Goal: Navigation & Orientation: Find specific page/section

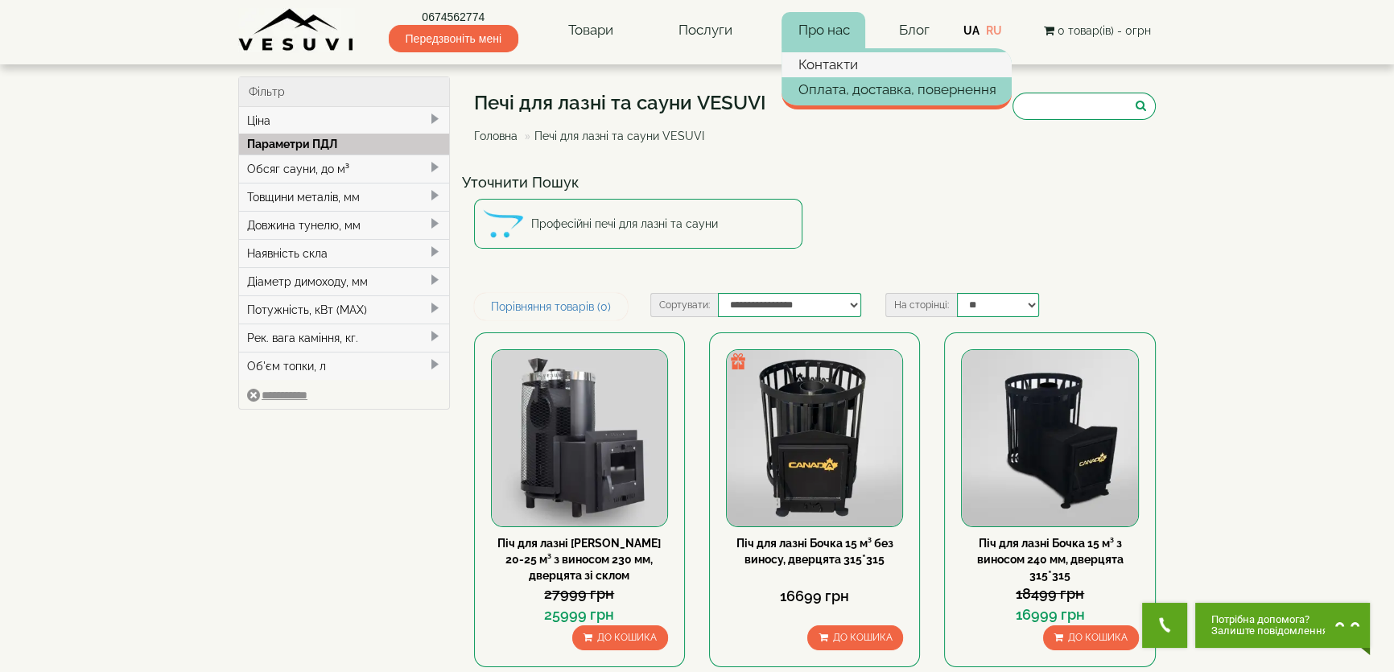
click at [835, 65] on link "Контакти" at bounding box center [897, 64] width 230 height 24
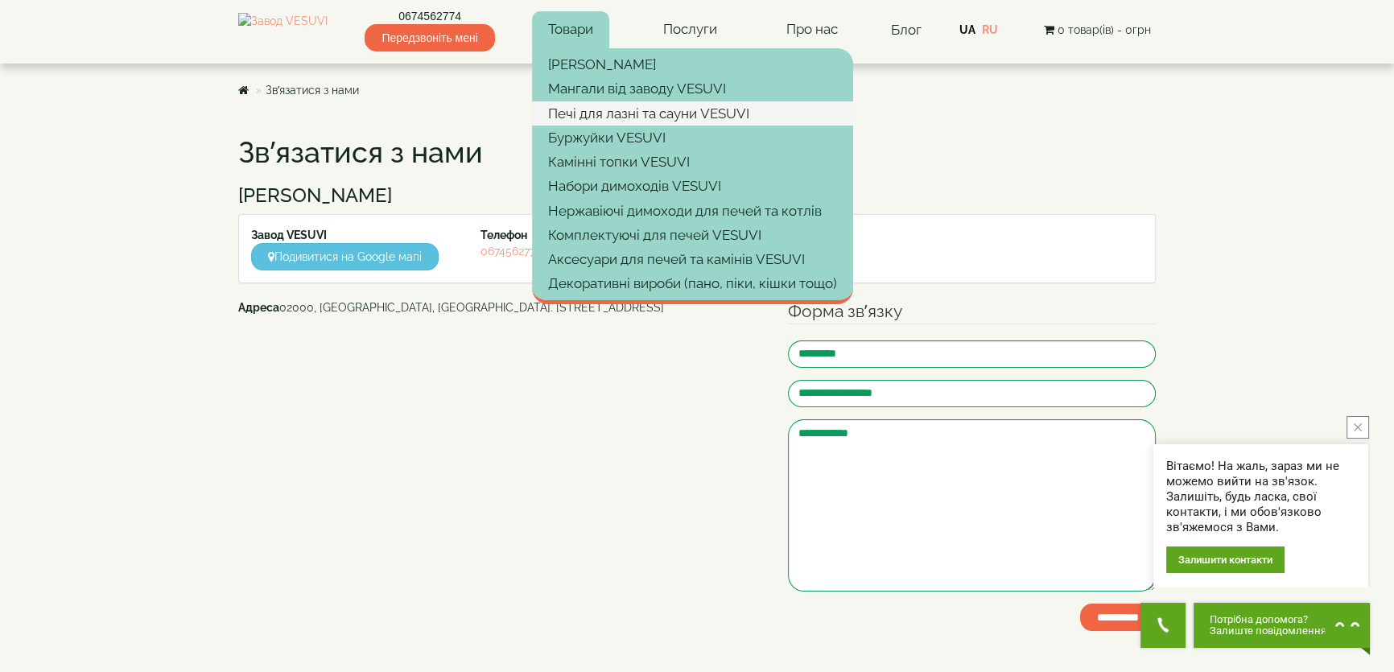
click at [636, 112] on link "Печі для лазні та сауни VESUVI" at bounding box center [692, 113] width 321 height 24
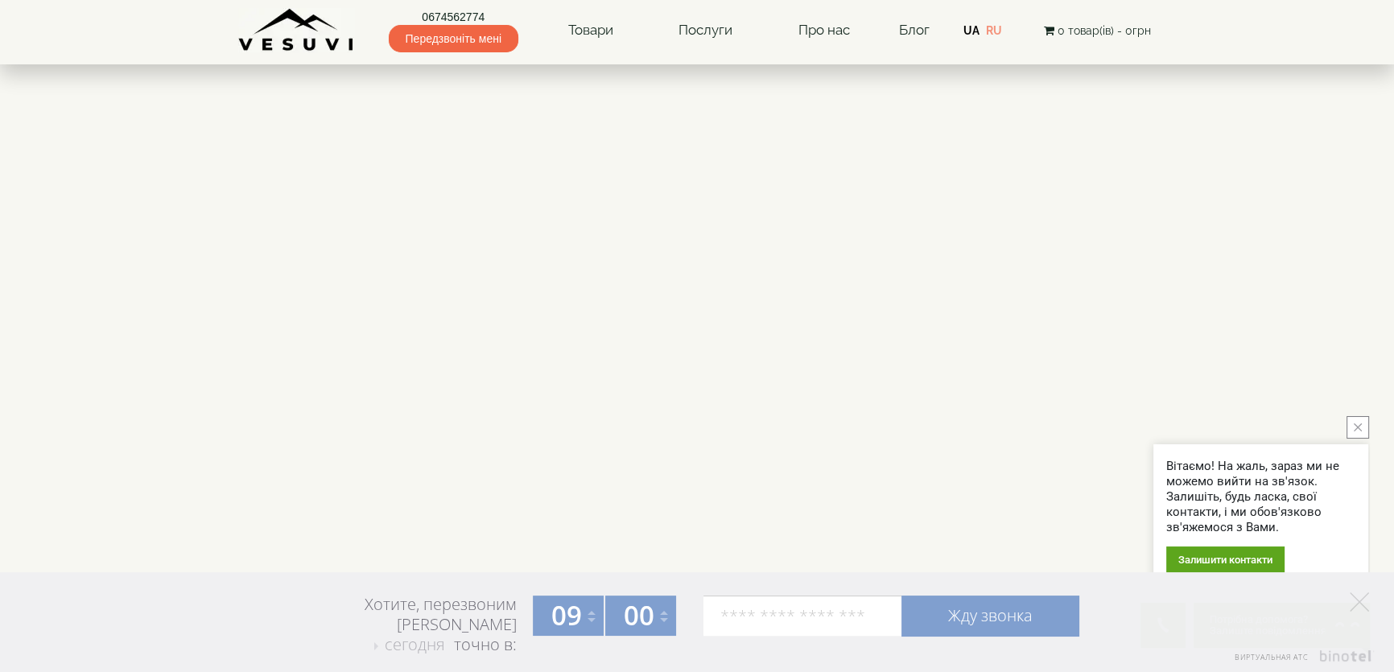
scroll to position [2487, 0]
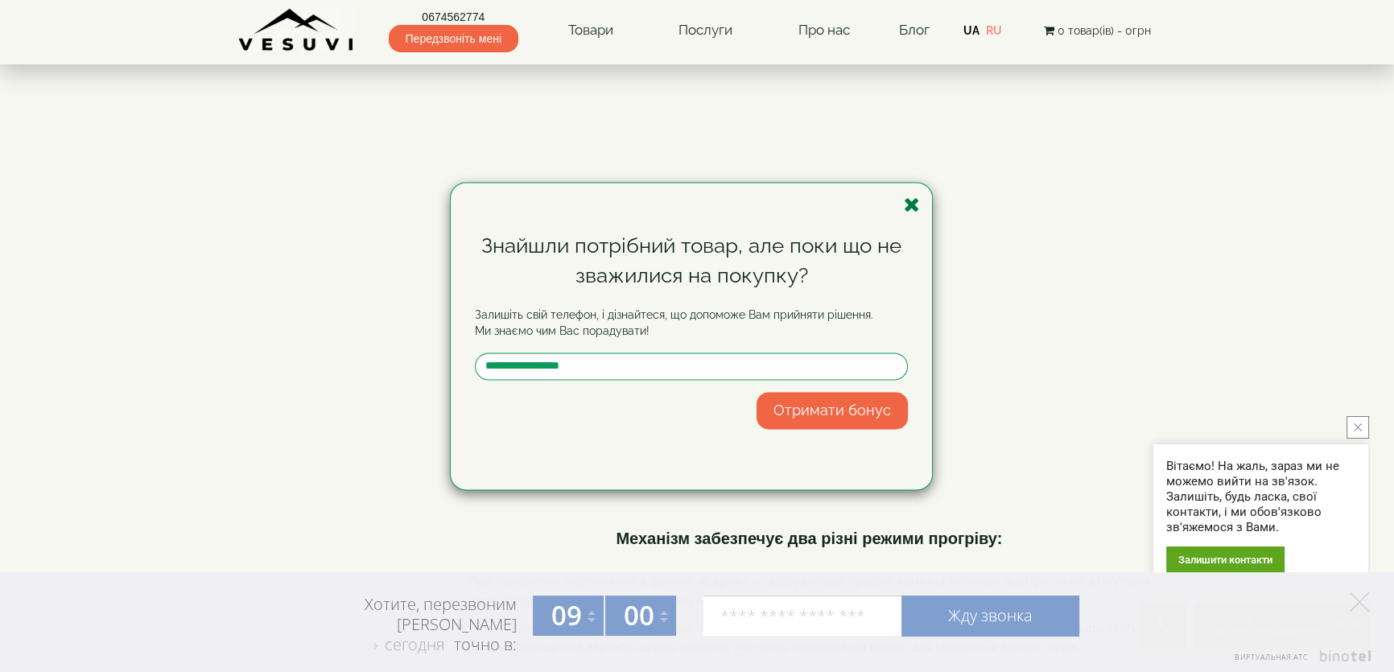
click at [913, 205] on icon "button" at bounding box center [912, 205] width 16 height 20
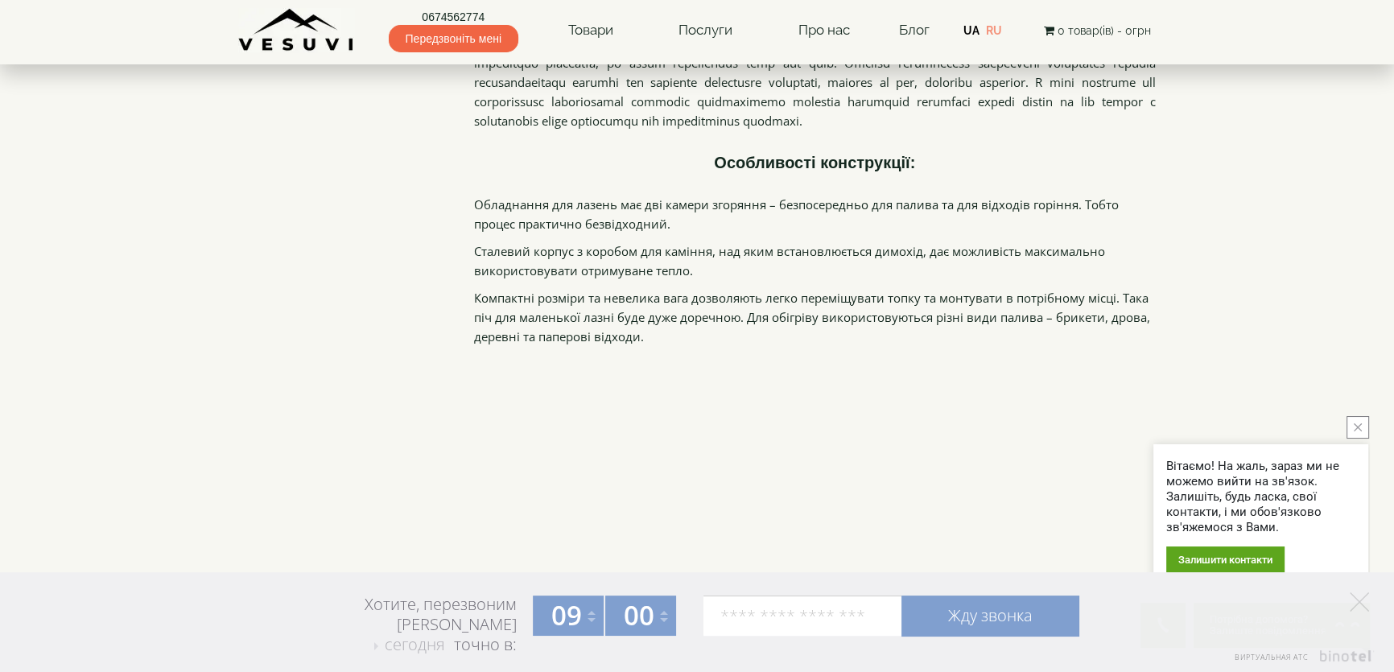
scroll to position [3160, 0]
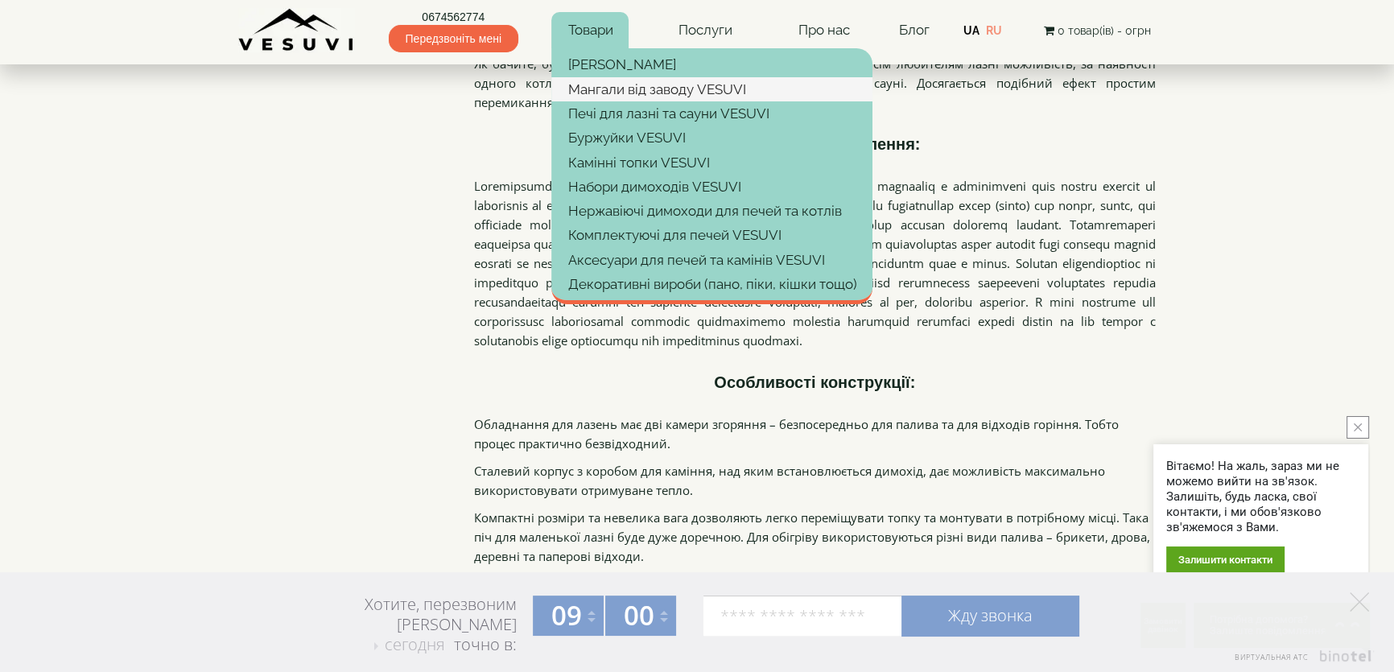
click at [644, 87] on link "Мангали від заводу VESUVI" at bounding box center [711, 89] width 321 height 24
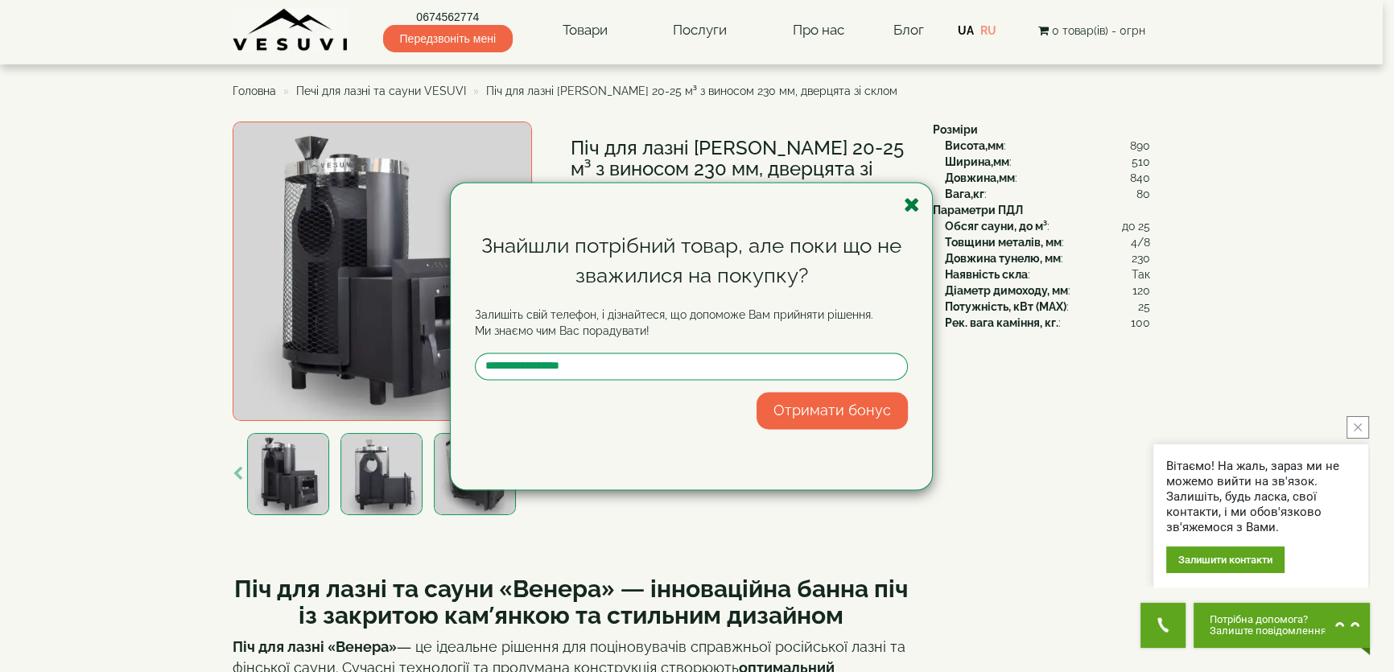
click at [910, 202] on icon "button" at bounding box center [912, 205] width 16 height 20
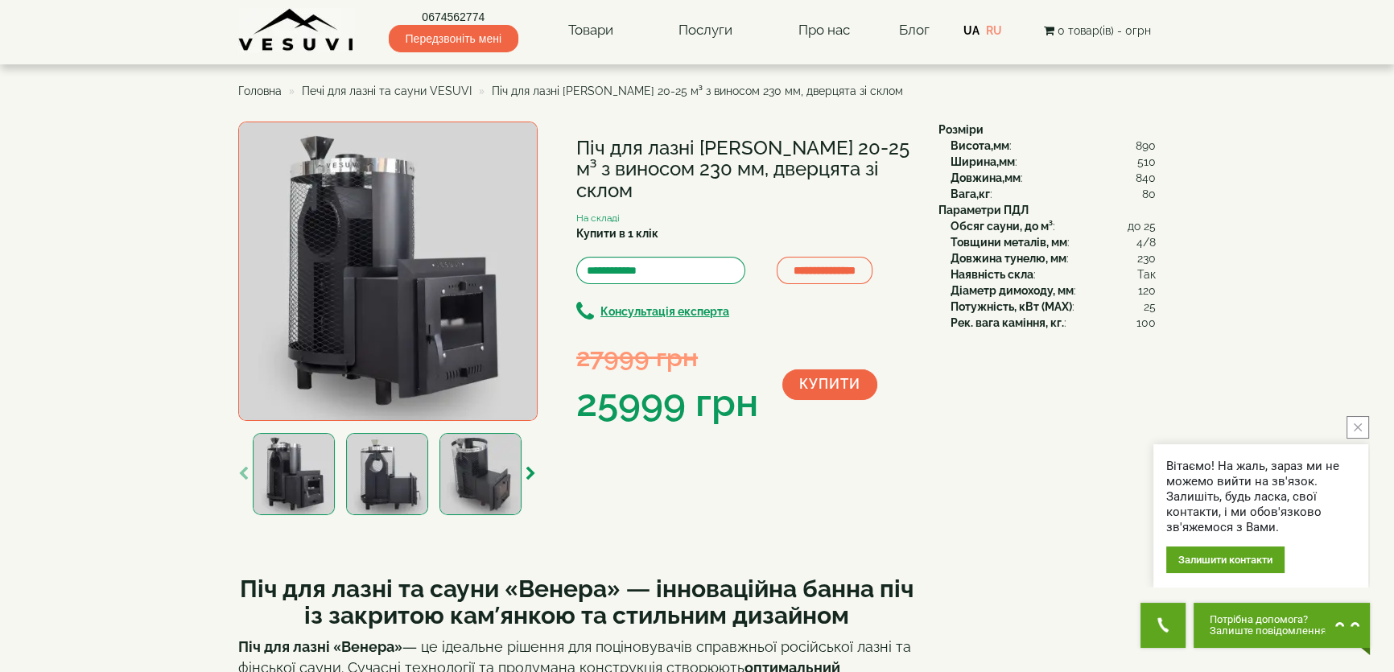
click at [350, 277] on img at bounding box center [387, 271] width 299 height 299
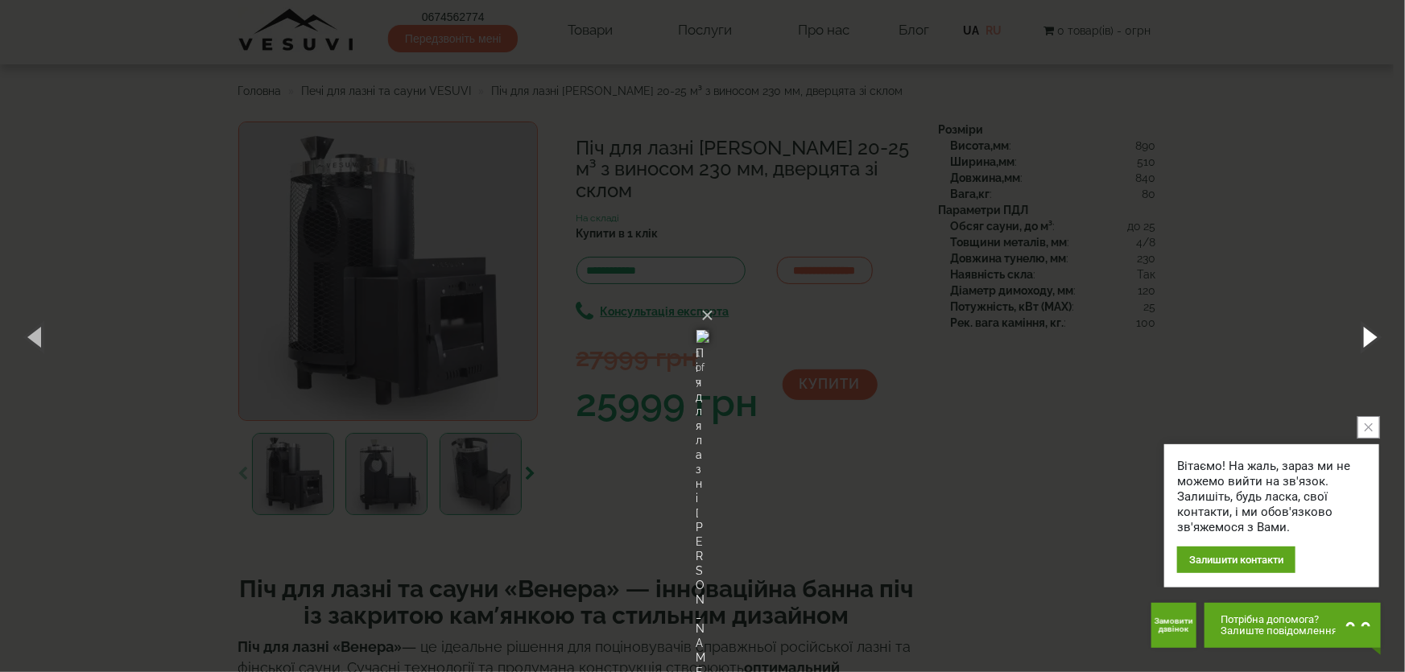
click at [1372, 337] on button "button" at bounding box center [1368, 336] width 72 height 89
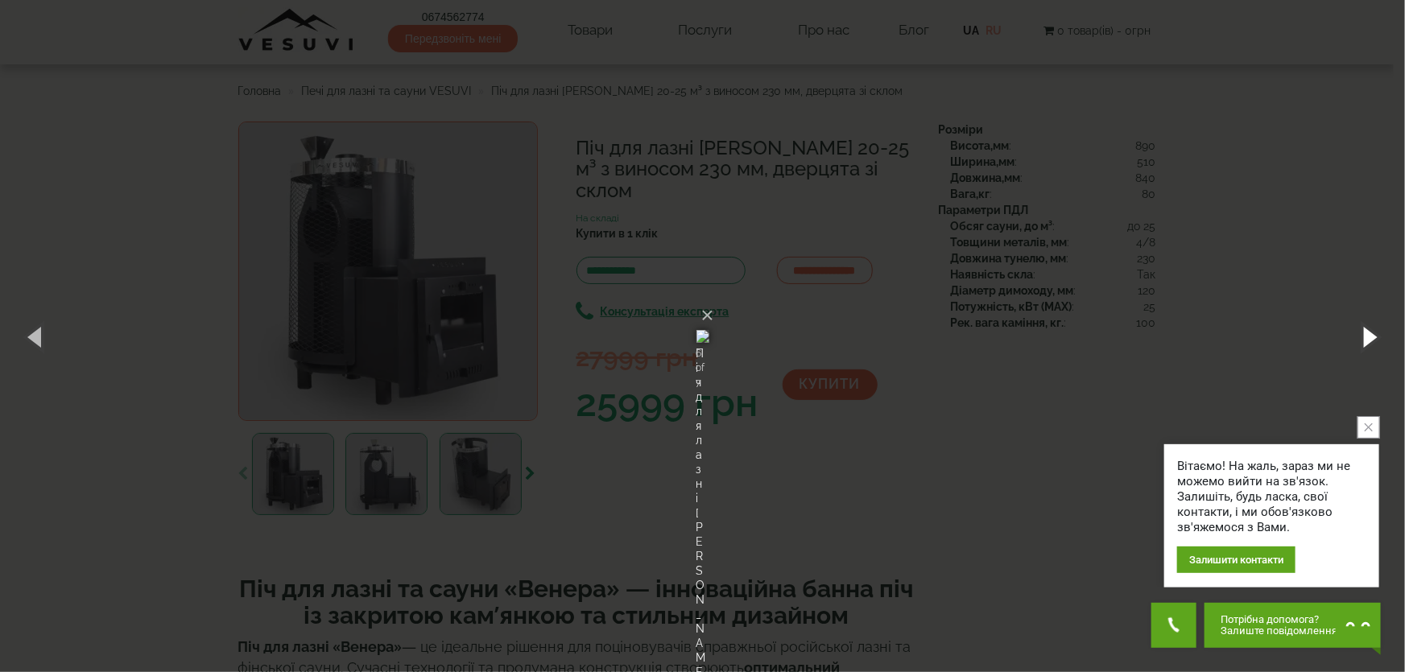
click at [1372, 337] on button "button" at bounding box center [1368, 336] width 72 height 89
